Goal: Task Accomplishment & Management: Manage account settings

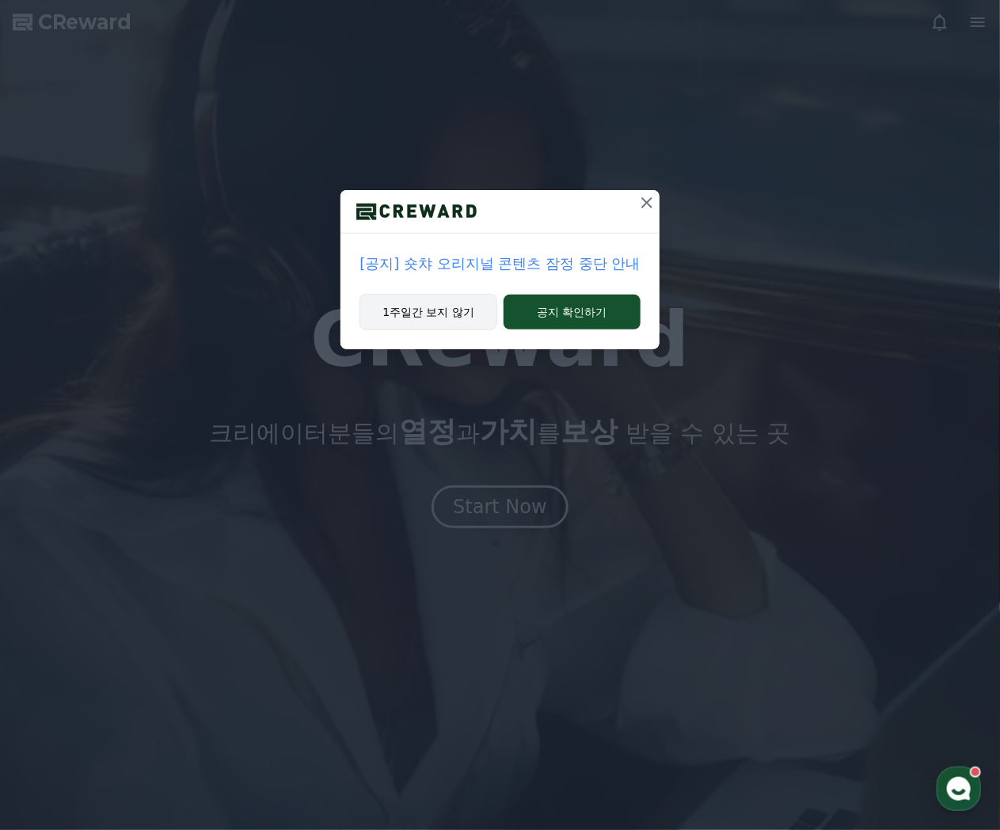
click at [456, 313] on button "1주일간 보지 않기" at bounding box center [428, 312] width 138 height 36
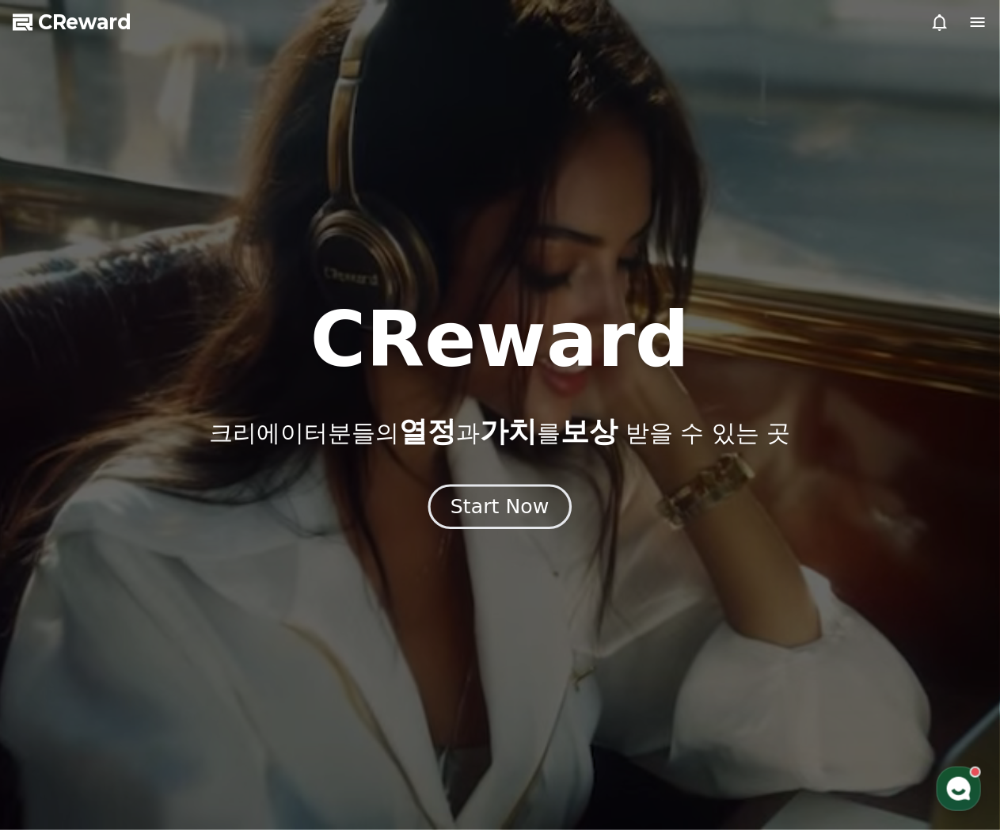
click at [507, 508] on div "Start Now" at bounding box center [499, 506] width 98 height 27
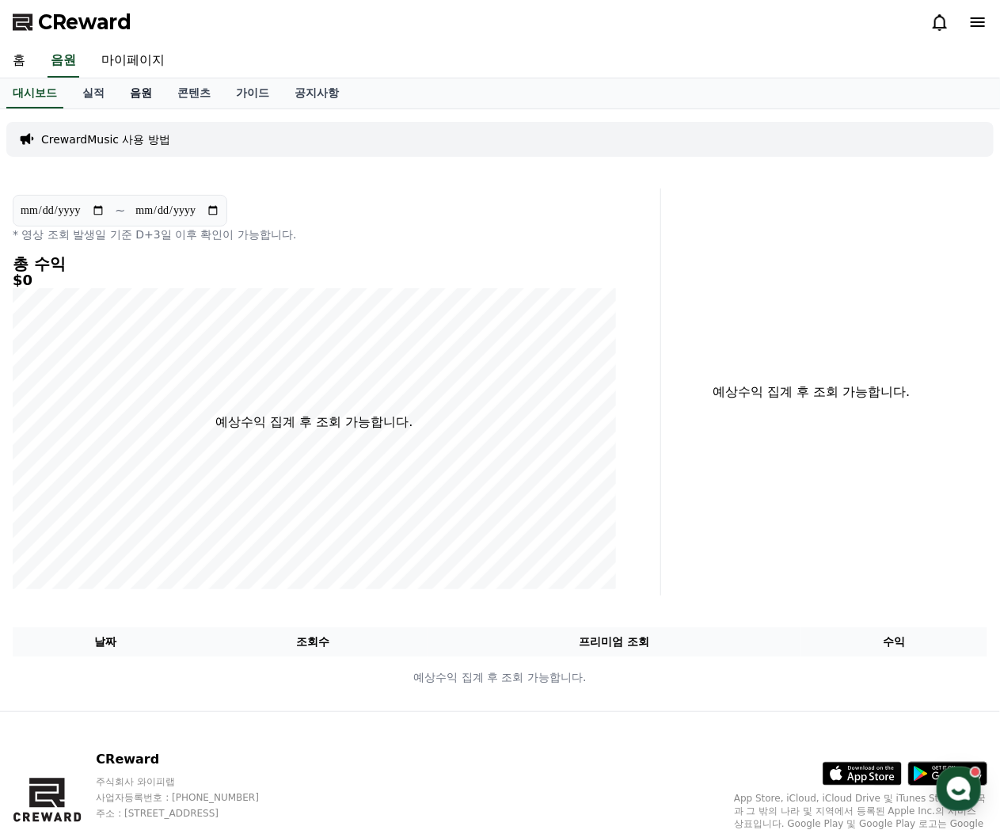
click at [146, 93] on link "음원" at bounding box center [140, 93] width 47 height 30
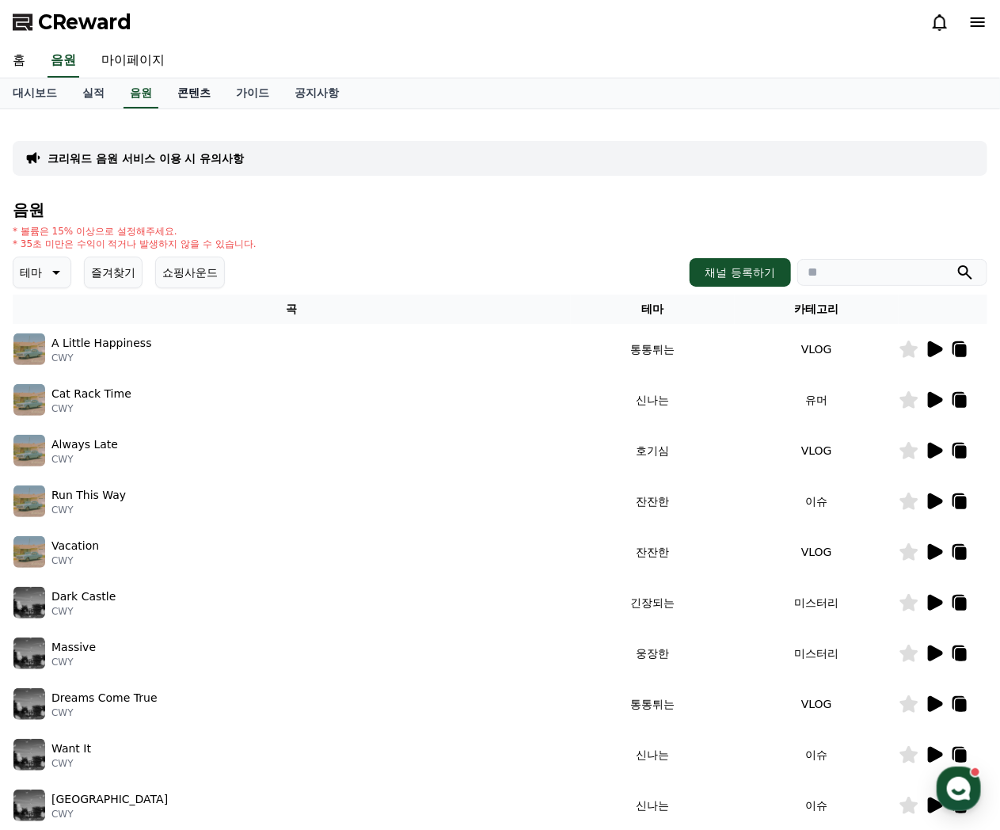
click at [182, 91] on link "콘텐츠" at bounding box center [194, 93] width 59 height 30
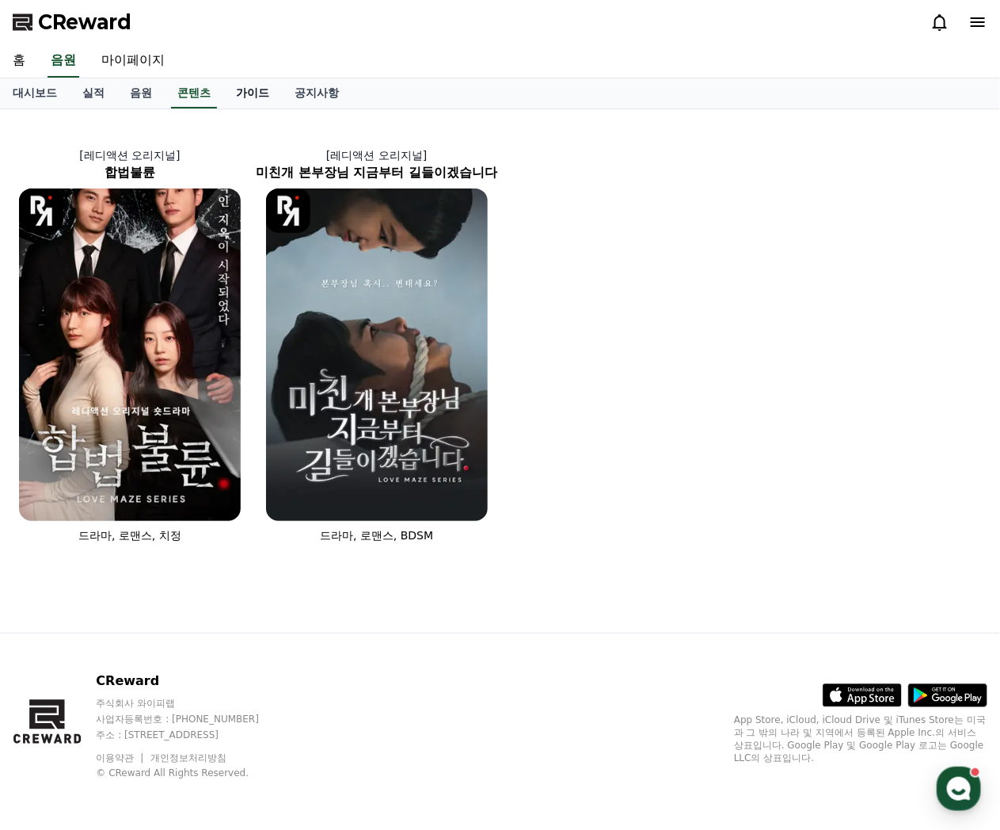
click at [247, 96] on link "가이드" at bounding box center [252, 93] width 59 height 30
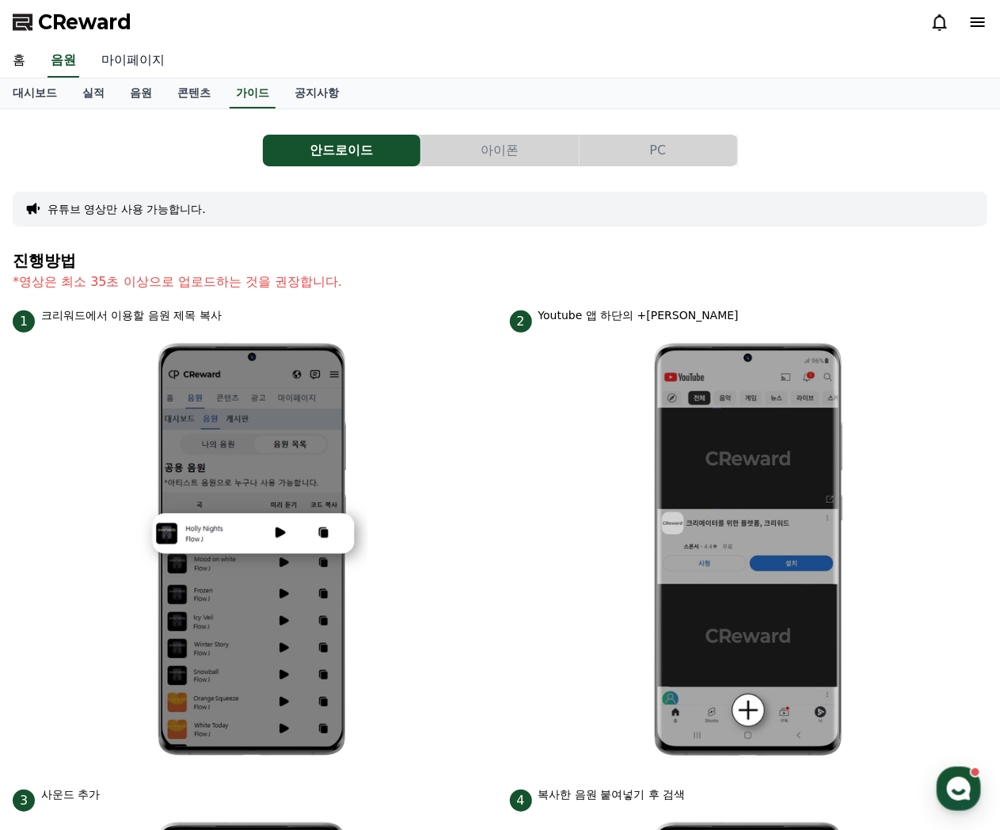
drag, startPoint x: 128, startPoint y: 55, endPoint x: 119, endPoint y: 64, distance: 12.9
click at [129, 55] on link "마이페이지" at bounding box center [133, 60] width 89 height 33
select select "**********"
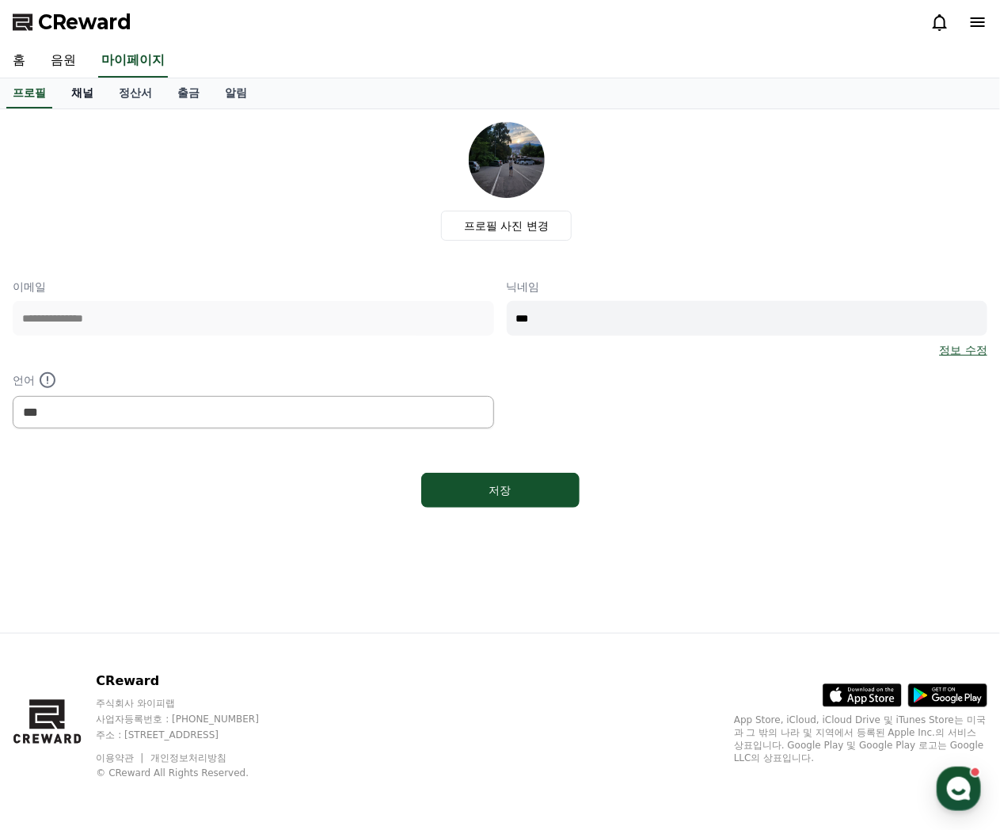
click at [86, 93] on link "채널" at bounding box center [82, 93] width 47 height 30
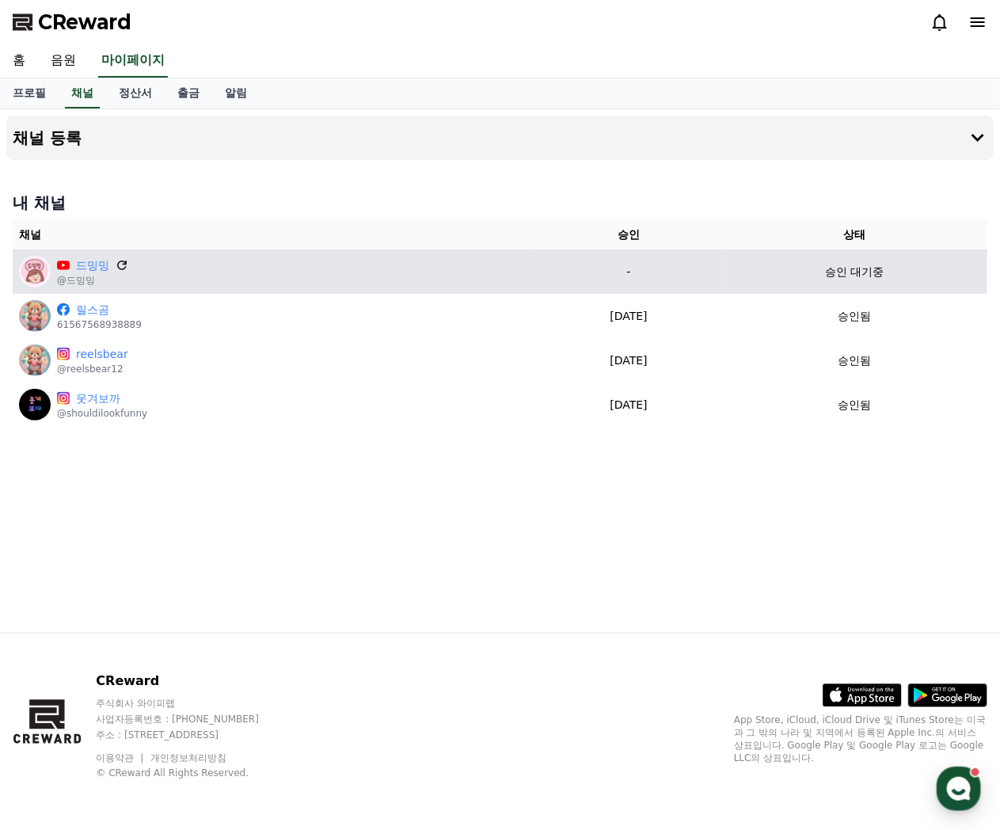
click at [120, 262] on icon at bounding box center [122, 265] width 14 height 14
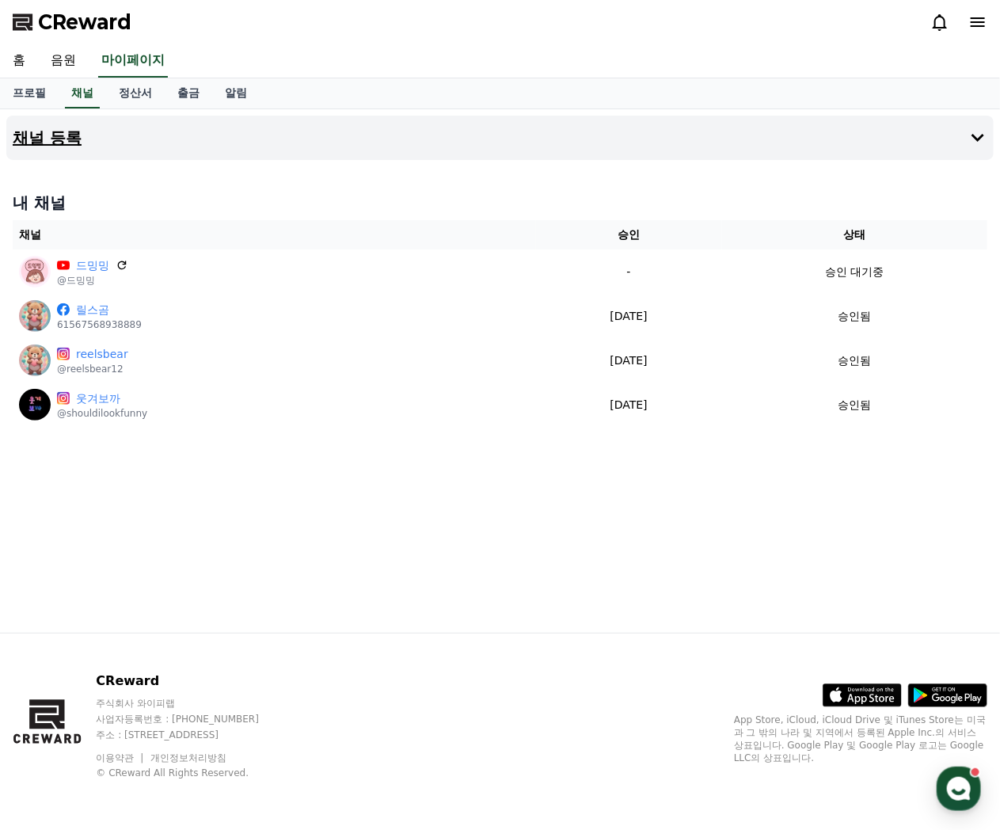
click at [972, 131] on icon at bounding box center [977, 137] width 19 height 19
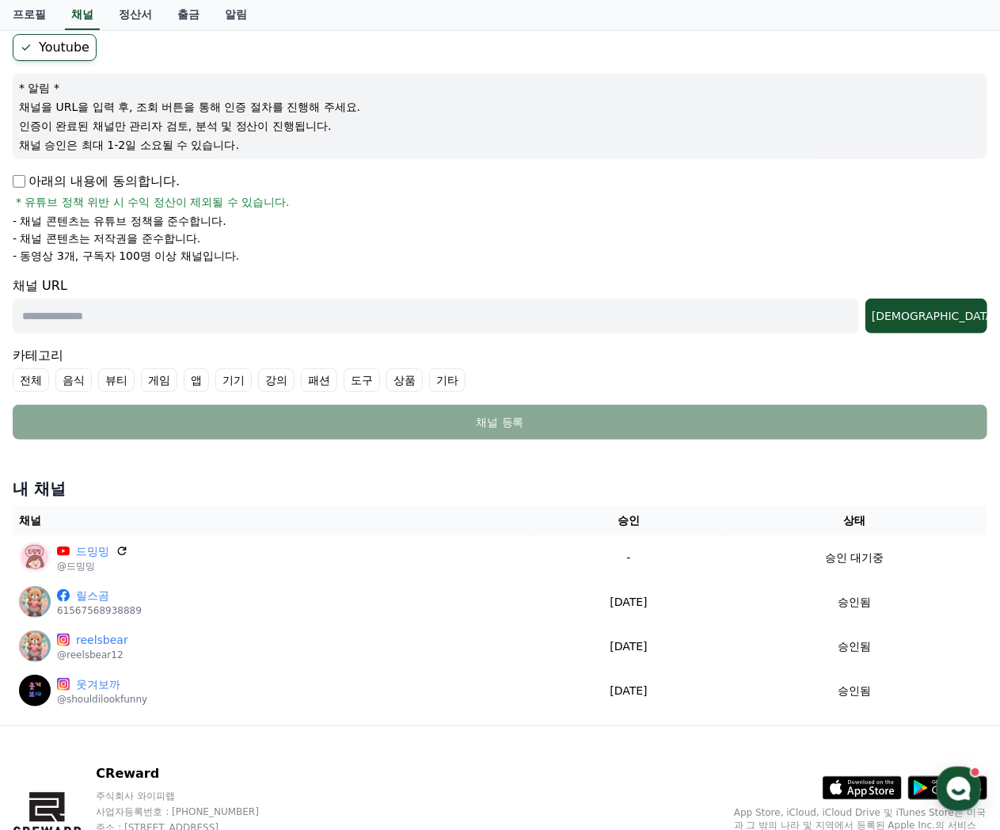
scroll to position [158, 0]
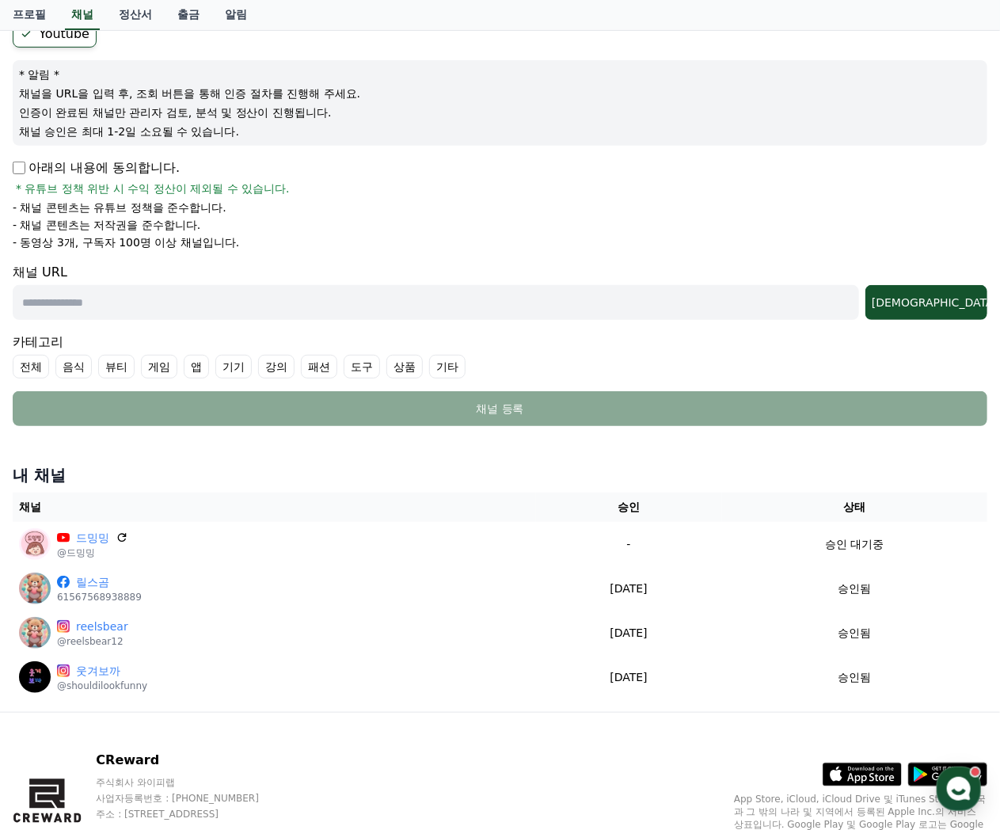
click at [25, 158] on p "아래의 내용에 동의합니다." at bounding box center [96, 167] width 167 height 19
click at [98, 306] on input "text" at bounding box center [436, 302] width 846 height 35
type input "**********"
click at [950, 301] on div "[DEMOGRAPHIC_DATA]" at bounding box center [926, 302] width 109 height 16
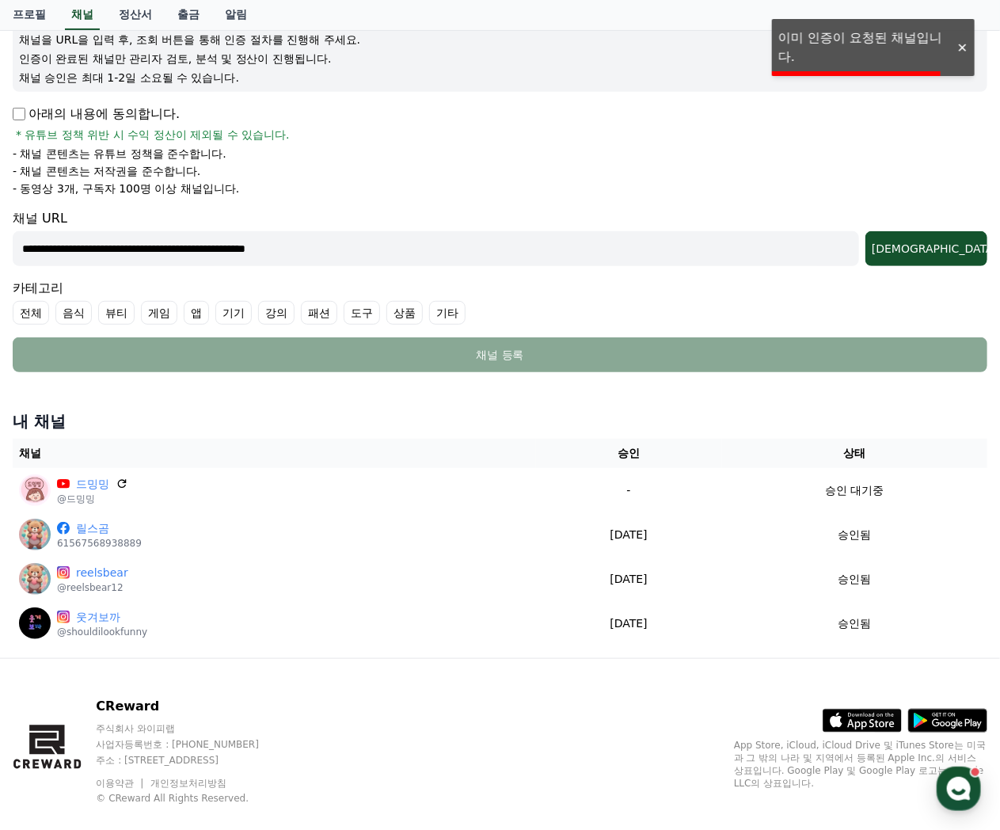
scroll to position [234, 0]
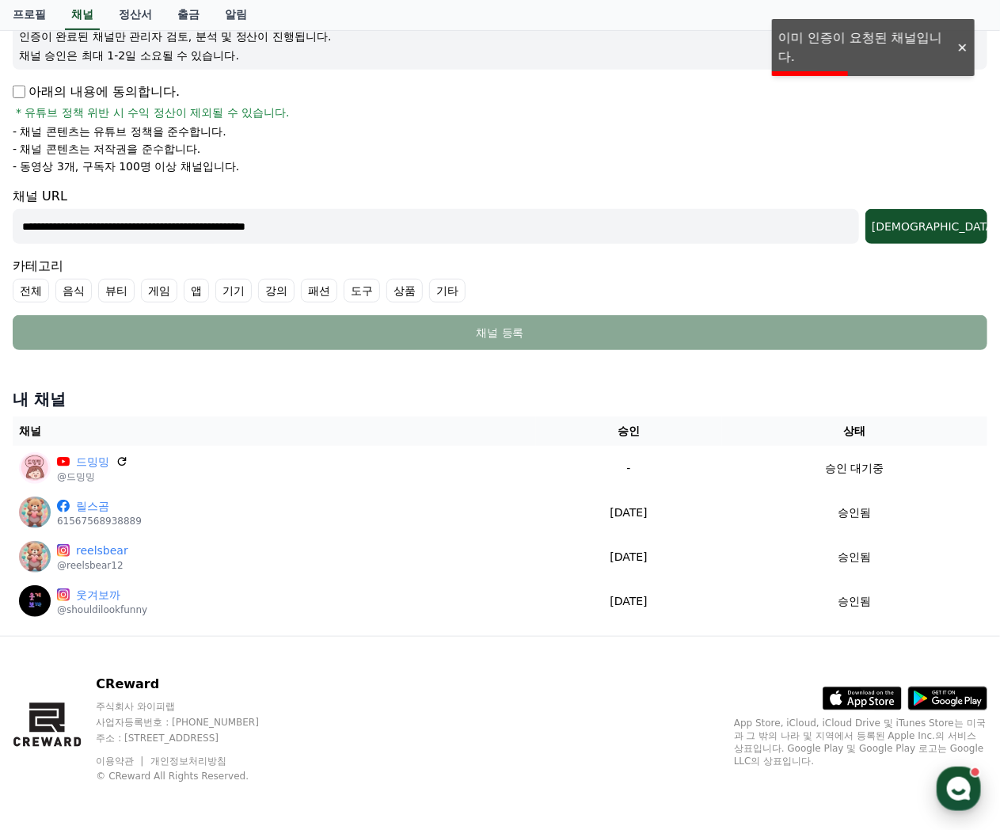
drag, startPoint x: 960, startPoint y: 785, endPoint x: 953, endPoint y: 778, distance: 10.1
click at [960, 785] on use "button" at bounding box center [959, 789] width 24 height 24
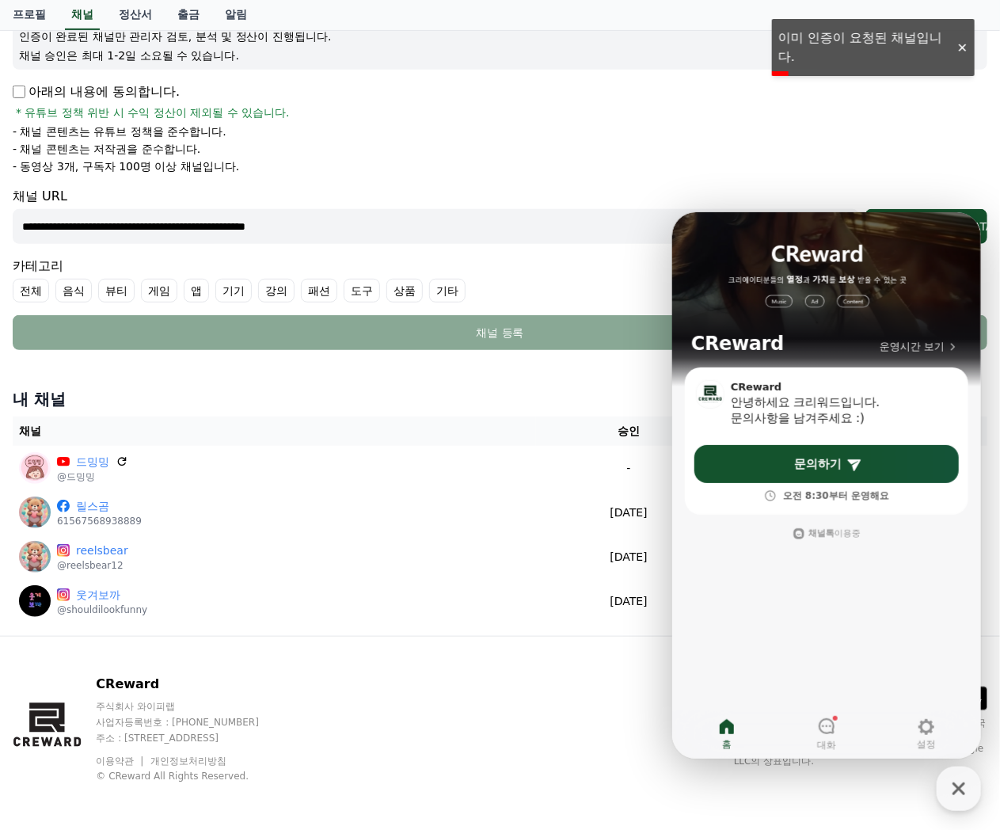
click at [241, 412] on div "내 채널 채널 승인 상태 드밍밍 @드밍밍 - 승인 대기중 릴스곰 61567568938889 [DATE] 09-17 승인됨 reelsbear @…" at bounding box center [499, 506] width 987 height 248
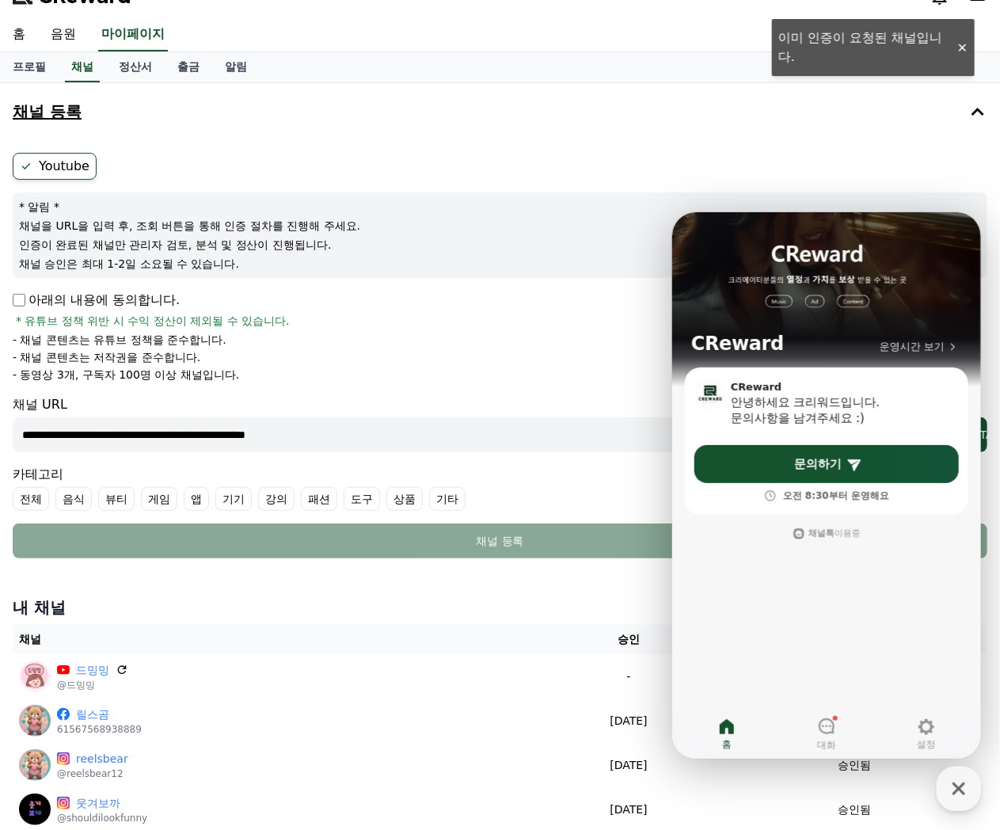
scroll to position [0, 0]
